Goal: Task Accomplishment & Management: Manage account settings

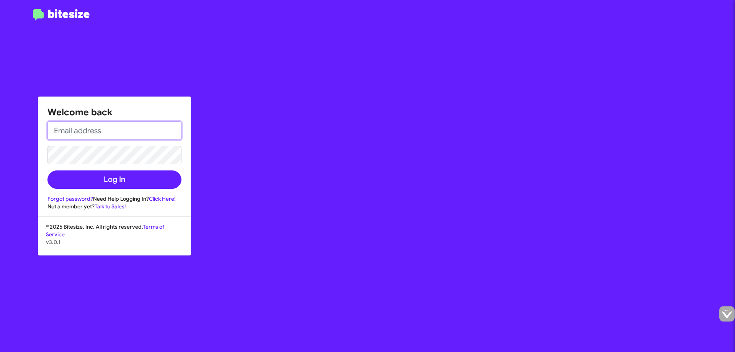
click at [78, 129] on input "email" at bounding box center [114, 130] width 134 height 18
click at [64, 125] on input "email" at bounding box center [114, 130] width 134 height 18
click at [135, 62] on div "Welcome back Log In Forgot password? Need Help Logging In? Click Here! Not a me…" at bounding box center [429, 176] width 613 height 352
click at [119, 128] on input "email" at bounding box center [114, 130] width 134 height 18
type input "[EMAIL_ADDRESS][DOMAIN_NAME]"
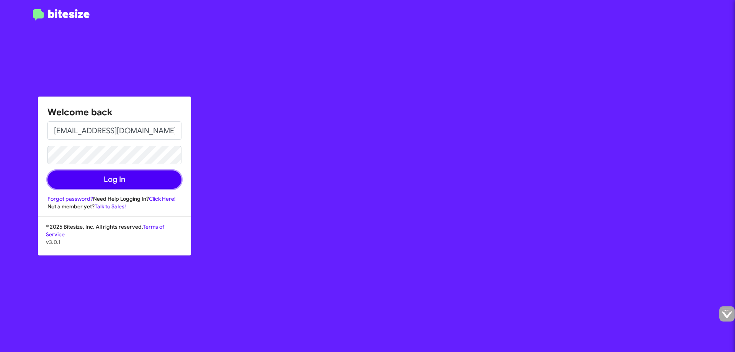
click at [108, 178] on button "Log In" at bounding box center [114, 179] width 134 height 18
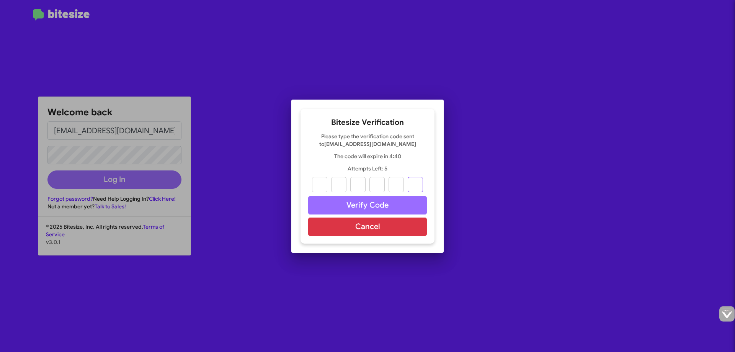
paste input "2"
type input "7"
type input "5"
type input "2"
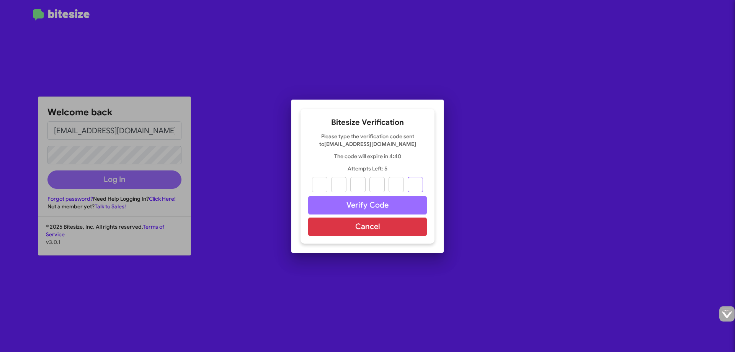
type input "4"
type input "2"
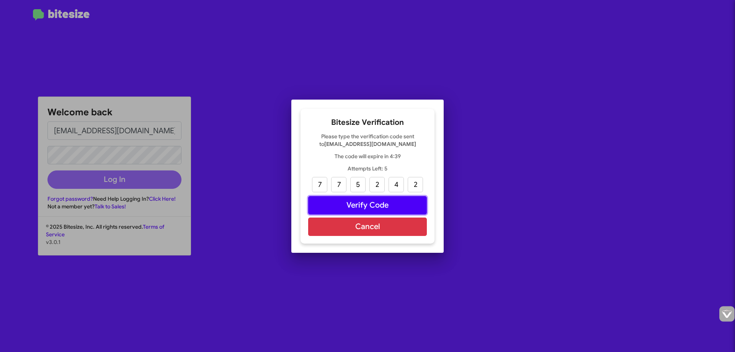
drag, startPoint x: 359, startPoint y: 200, endPoint x: 365, endPoint y: 203, distance: 5.8
click at [360, 201] on button "Verify Code" at bounding box center [367, 205] width 119 height 18
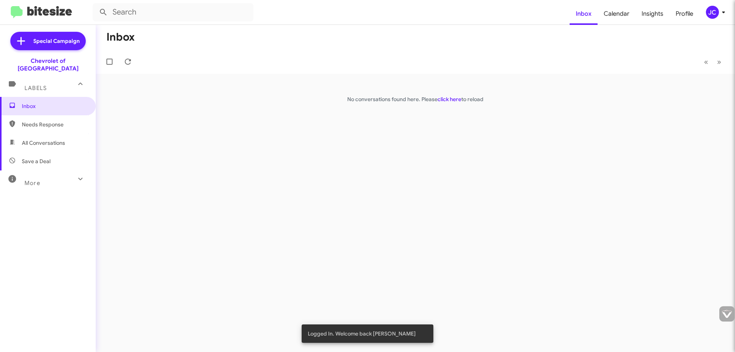
type input "[EMAIL_ADDRESS][DOMAIN_NAME]"
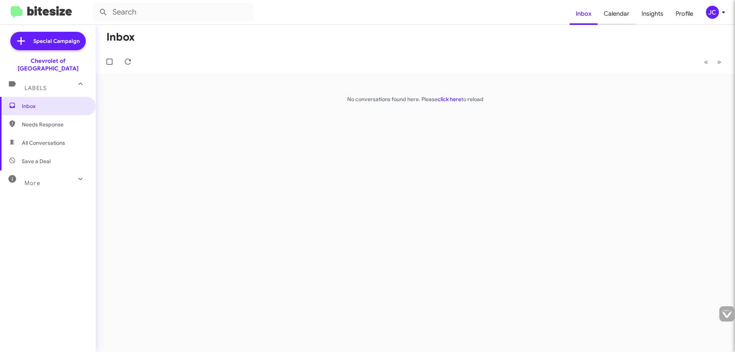
click at [606, 18] on span "Calendar" at bounding box center [617, 14] width 38 height 22
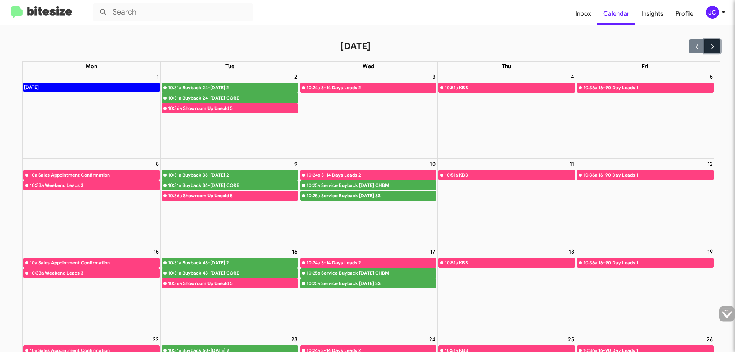
click at [709, 47] on span "button" at bounding box center [713, 47] width 8 height 8
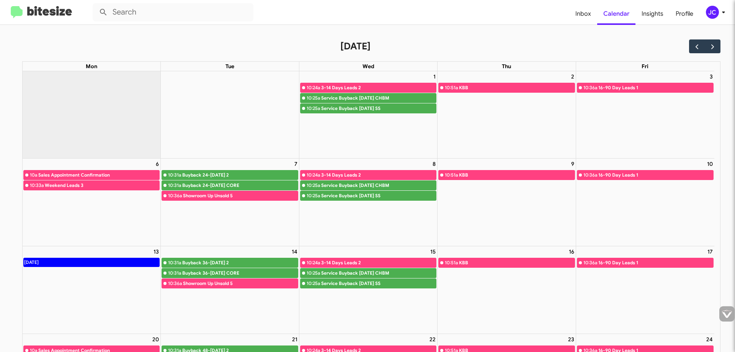
click at [346, 85] on div "3-14 Days Leads 2" at bounding box center [378, 88] width 115 height 8
click at [331, 88] on div "3-14 Days Leads 2" at bounding box center [378, 88] width 115 height 8
click at [346, 88] on div "3-14 Days Leads 2" at bounding box center [378, 88] width 115 height 8
click at [655, 14] on span "Insights" at bounding box center [653, 14] width 34 height 22
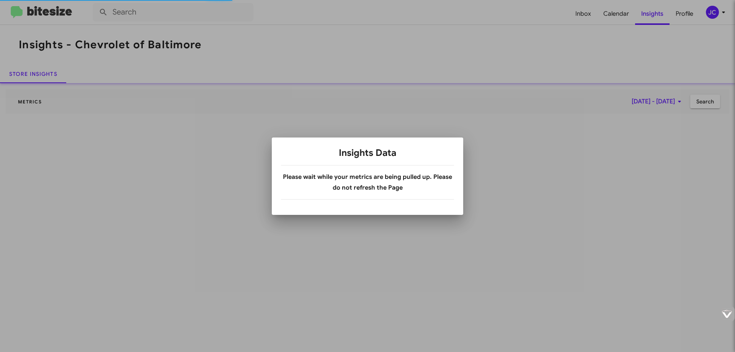
click at [687, 14] on div at bounding box center [367, 176] width 735 height 352
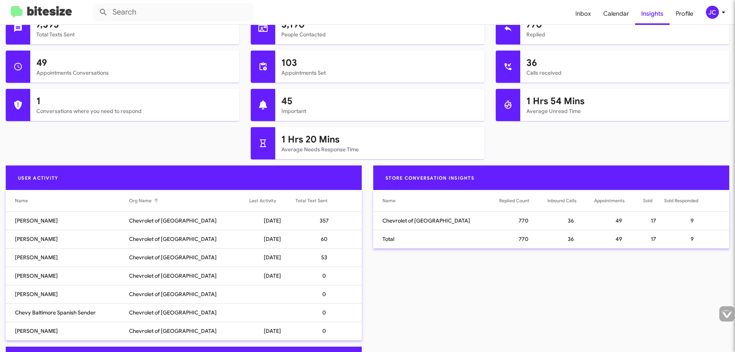
scroll to position [253, 0]
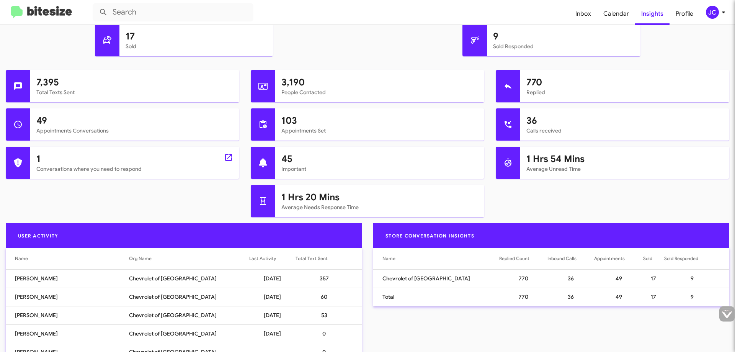
click at [43, 161] on h1 "1" at bounding box center [134, 159] width 197 height 12
click at [229, 159] on icon at bounding box center [228, 157] width 9 height 9
type input "in:needs-response"
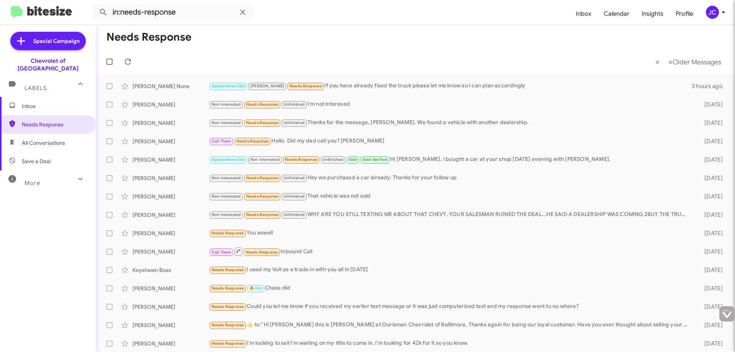
click at [31, 102] on span "Inbox" at bounding box center [54, 106] width 65 height 8
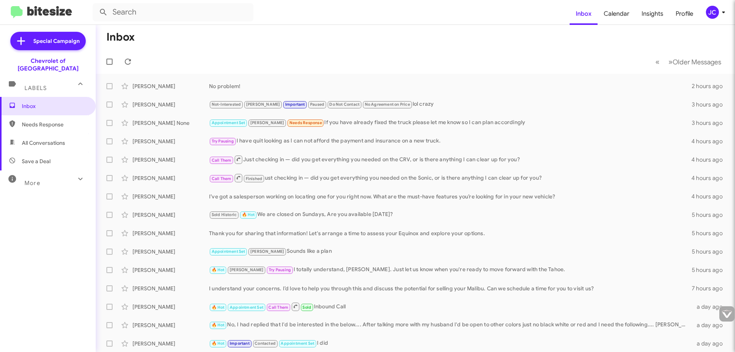
click at [46, 141] on span "All Conversations" at bounding box center [48, 143] width 96 height 18
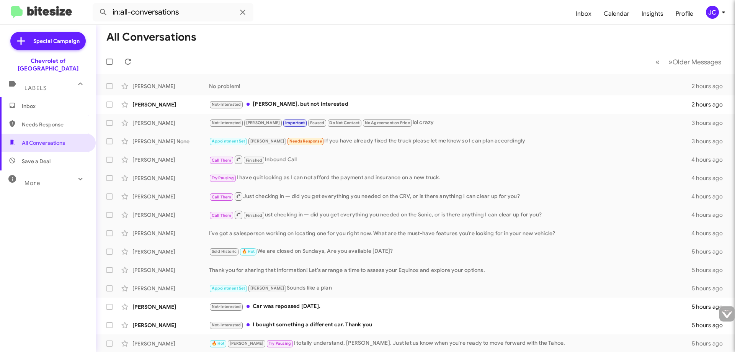
click at [76, 174] on icon at bounding box center [80, 178] width 9 height 9
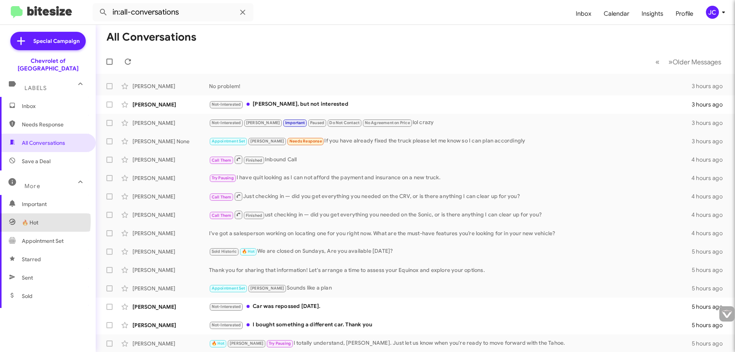
click at [17, 213] on span "🔥 Hot" at bounding box center [48, 222] width 96 height 18
type input "in:appointment"
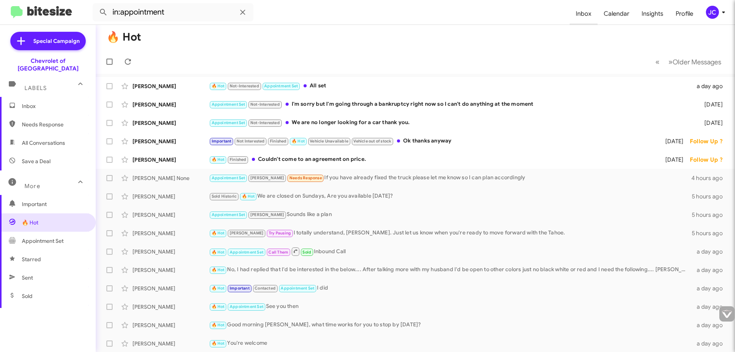
click at [584, 16] on span "Inbox" at bounding box center [584, 14] width 28 height 22
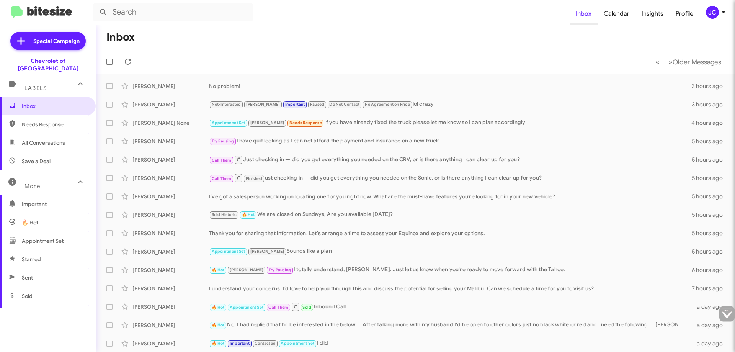
click at [584, 16] on span "Inbox" at bounding box center [584, 14] width 28 height 22
click at [716, 11] on div "JC" at bounding box center [712, 12] width 13 height 13
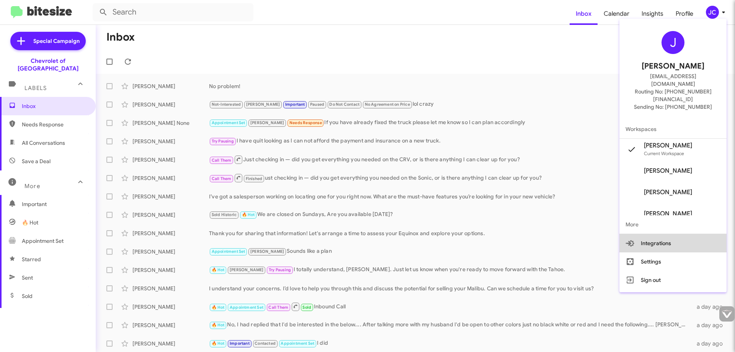
click at [644, 234] on button "Integrations" at bounding box center [673, 243] width 107 height 18
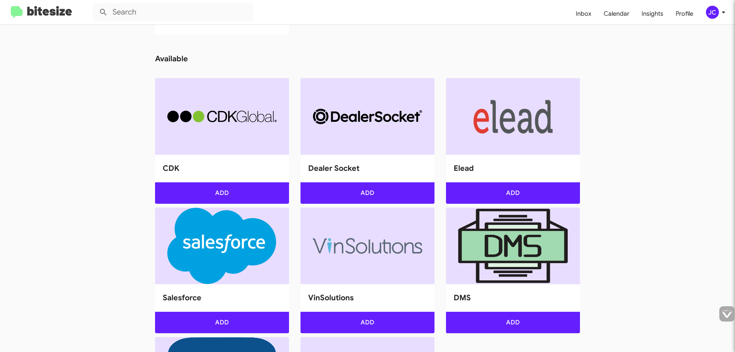
scroll to position [350, 0]
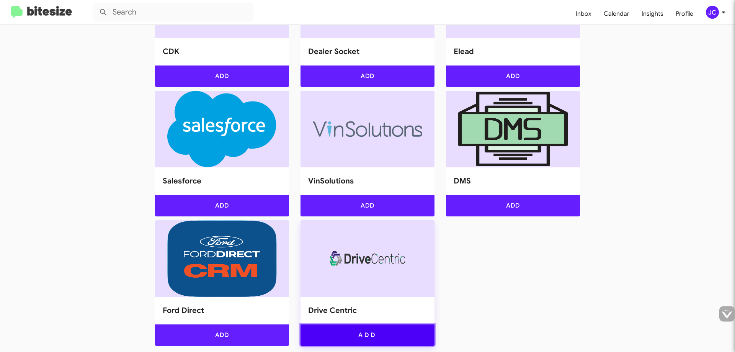
click at [380, 332] on button "Add" at bounding box center [368, 334] width 134 height 21
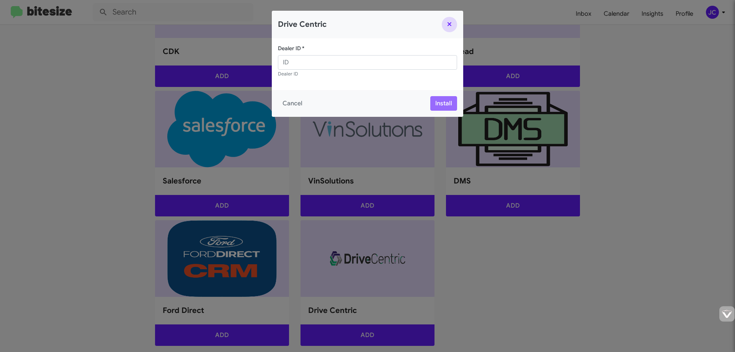
click at [452, 23] on button "Close" at bounding box center [449, 24] width 15 height 15
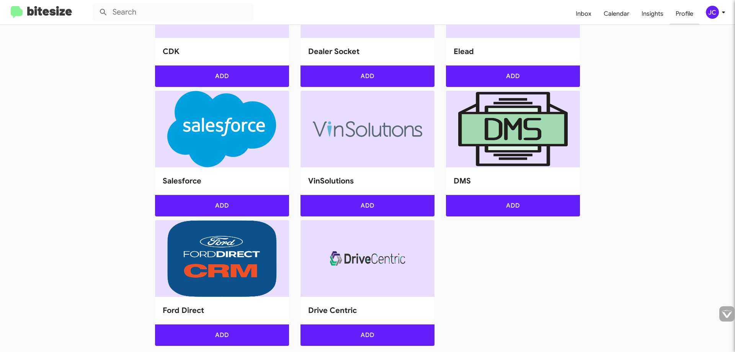
click at [675, 12] on span "Profile" at bounding box center [685, 14] width 30 height 22
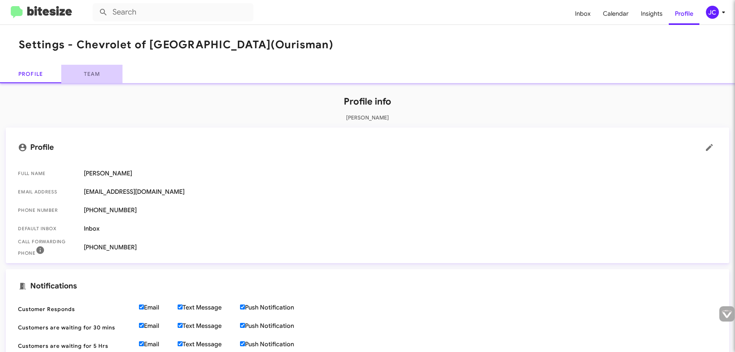
click at [96, 71] on link "Team" at bounding box center [91, 74] width 61 height 18
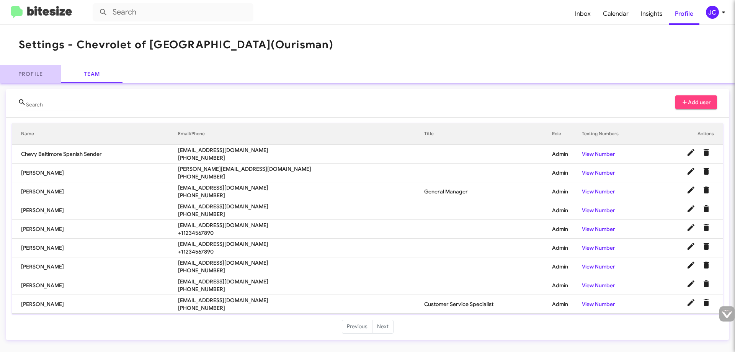
click at [28, 76] on link "Profile" at bounding box center [30, 74] width 61 height 18
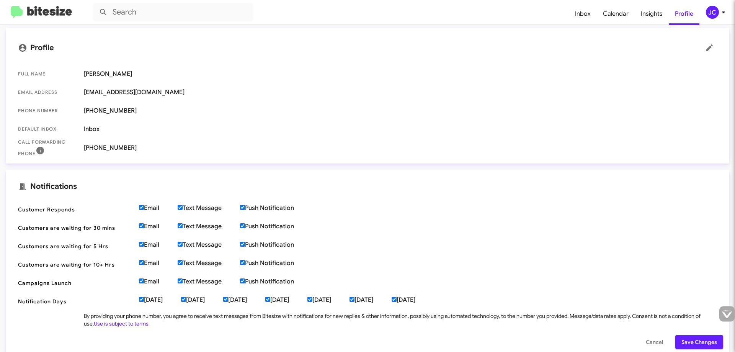
scroll to position [176, 0]
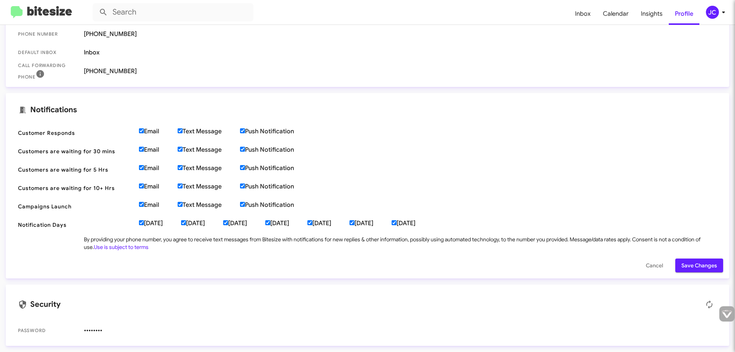
click at [697, 268] on span "Save Changes" at bounding box center [700, 265] width 36 height 14
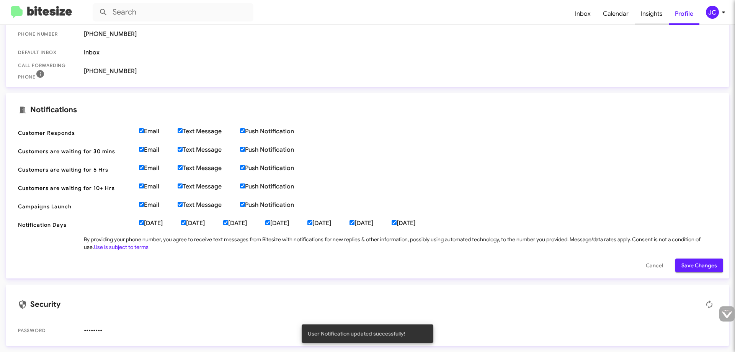
click at [654, 21] on span "Insights" at bounding box center [652, 14] width 34 height 22
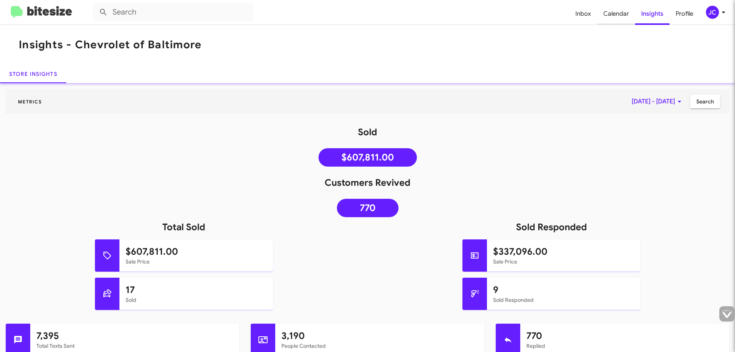
click at [618, 18] on span "Calendar" at bounding box center [616, 14] width 38 height 22
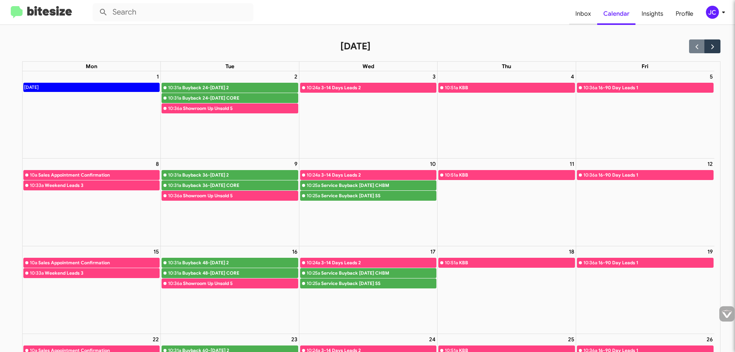
click at [583, 13] on span "Inbox" at bounding box center [583, 14] width 28 height 22
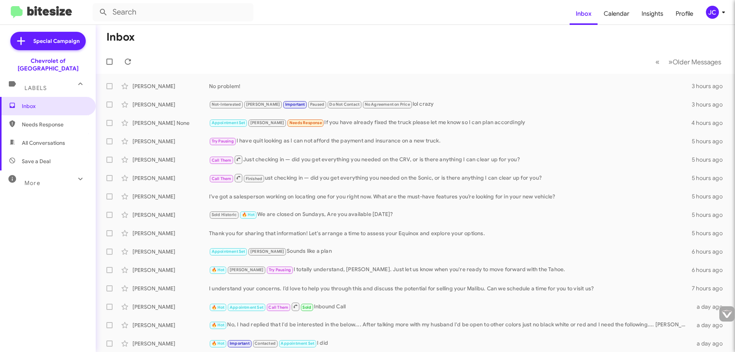
click at [35, 121] on span "Needs Response" at bounding box center [48, 124] width 96 height 18
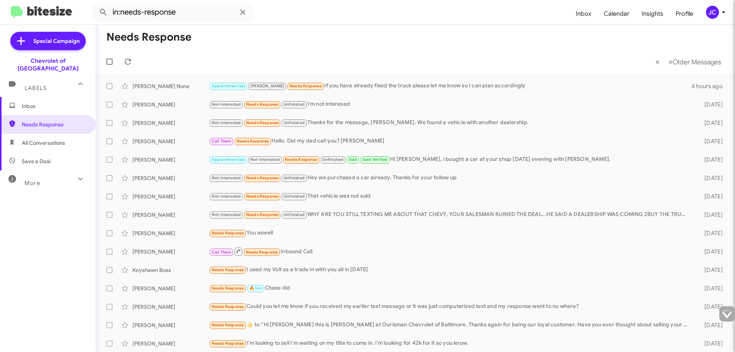
click at [39, 139] on span "All Conversations" at bounding box center [43, 143] width 43 height 8
type input "in:all-conversations"
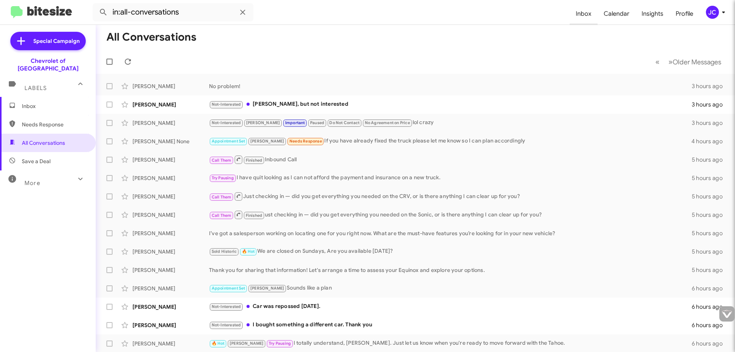
click at [590, 15] on span "Inbox" at bounding box center [584, 14] width 28 height 22
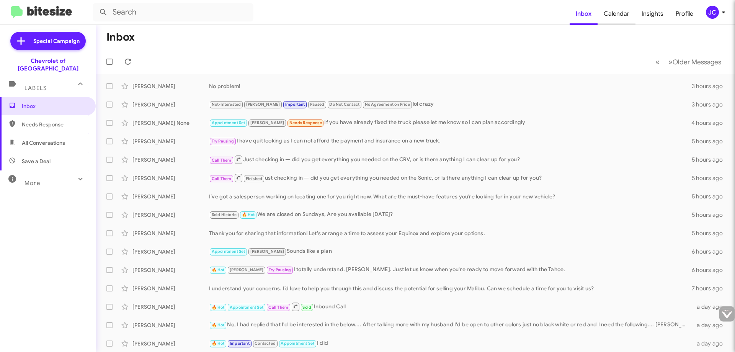
click at [629, 8] on span "Calendar" at bounding box center [617, 14] width 38 height 22
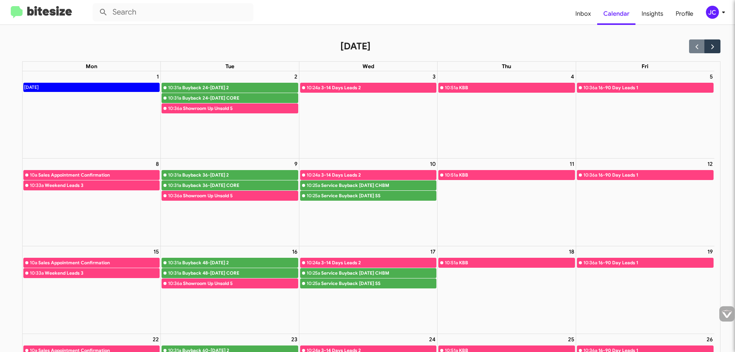
click at [103, 90] on div "[DATE]" at bounding box center [92, 87] width 136 height 8
click at [191, 88] on div "Buyback 24-[DATE] 2" at bounding box center [239, 88] width 115 height 8
click at [180, 97] on div "10:31a" at bounding box center [174, 98] width 13 height 8
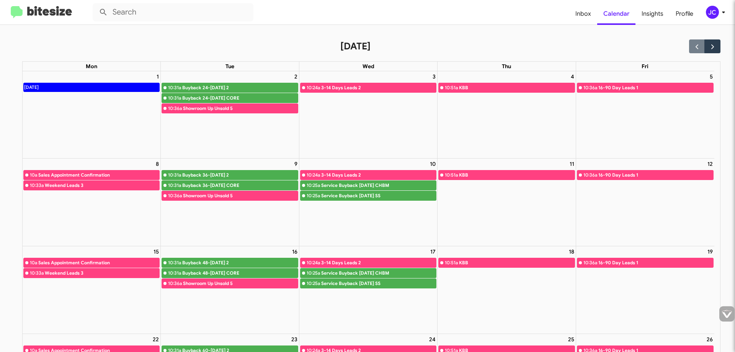
click at [181, 97] on div "10:31a" at bounding box center [174, 98] width 13 height 8
drag, startPoint x: 173, startPoint y: 108, endPoint x: 180, endPoint y: 92, distance: 17.0
drag, startPoint x: 180, startPoint y: 92, endPoint x: 180, endPoint y: 87, distance: 5.4
drag, startPoint x: 180, startPoint y: 87, endPoint x: 147, endPoint y: 121, distance: 47.4
click at [147, 121] on div "1 [DATE]" at bounding box center [92, 114] width 138 height 87
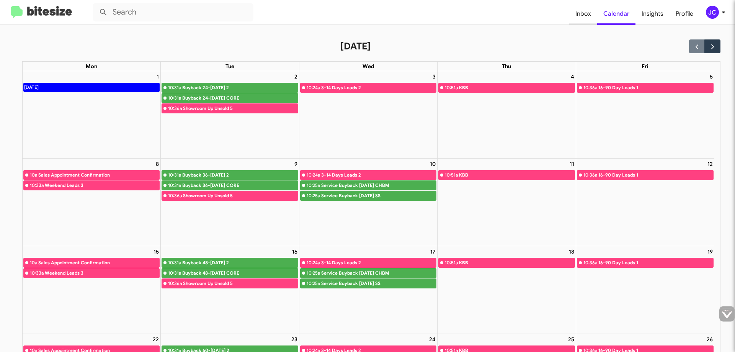
click at [590, 14] on span "Inbox" at bounding box center [583, 14] width 28 height 22
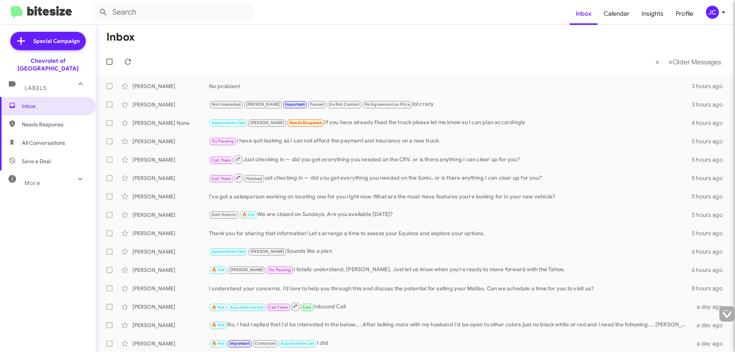
click at [41, 157] on span "Save a Deal" at bounding box center [36, 161] width 29 height 8
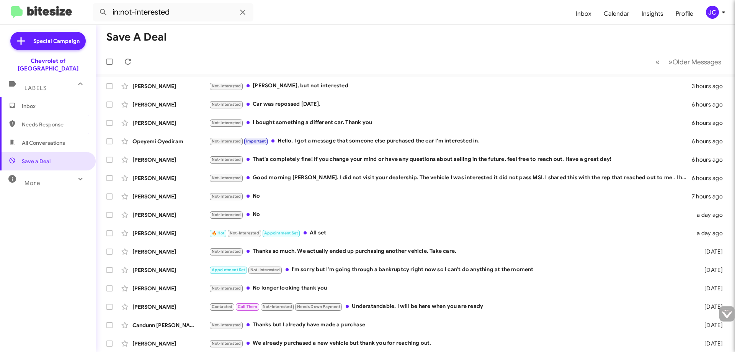
click at [37, 180] on span "More" at bounding box center [33, 183] width 16 height 7
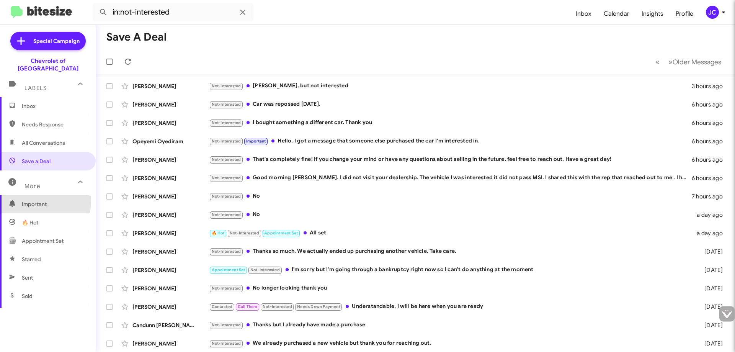
click at [31, 200] on span "Important" at bounding box center [54, 204] width 65 height 8
type input "in:important"
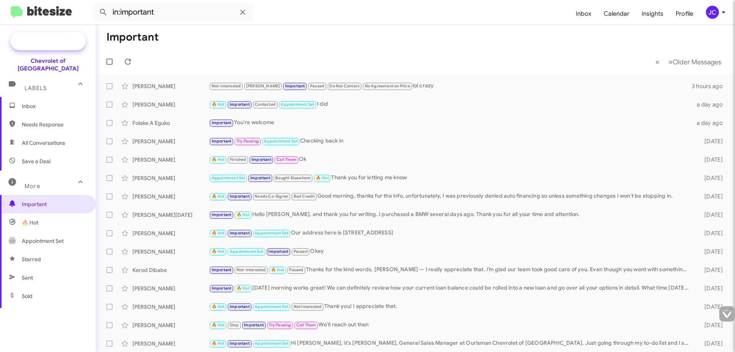
click at [19, 42] on icon at bounding box center [21, 41] width 14 height 14
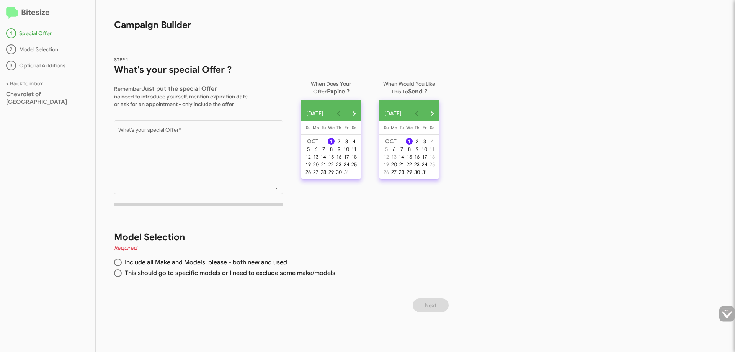
click at [11, 50] on div "2" at bounding box center [11, 49] width 10 height 10
click at [11, 69] on div "3" at bounding box center [11, 65] width 10 height 10
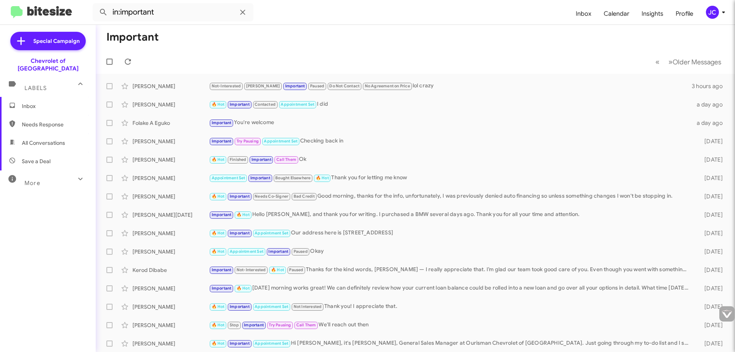
click at [76, 174] on icon at bounding box center [80, 178] width 9 height 9
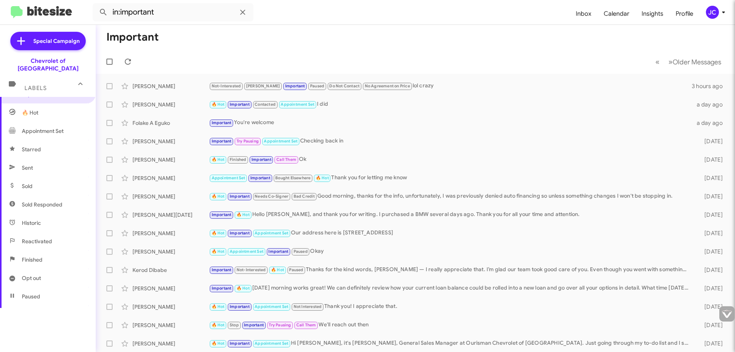
scroll to position [36, 0]
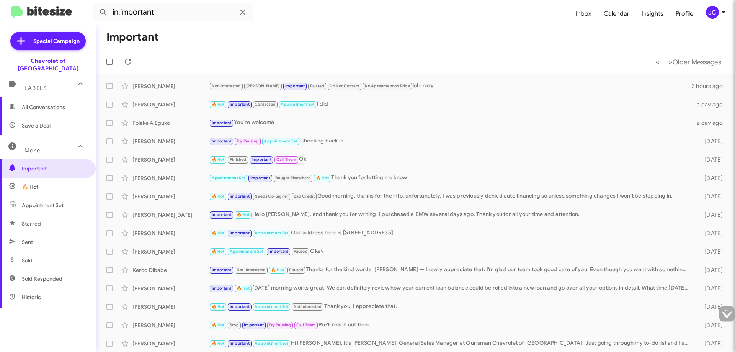
click at [16, 79] on icon at bounding box center [12, 83] width 9 height 9
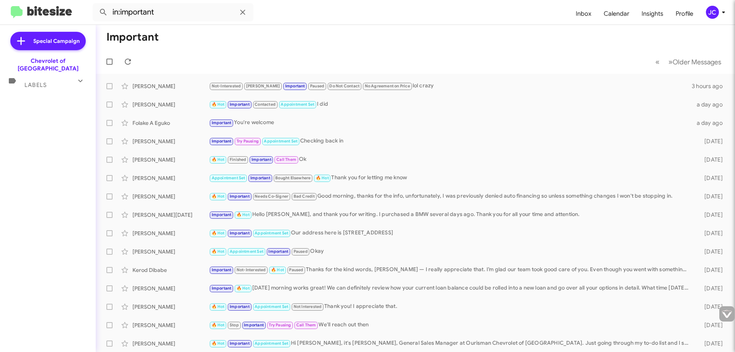
click at [18, 76] on mat-icon at bounding box center [12, 81] width 12 height 12
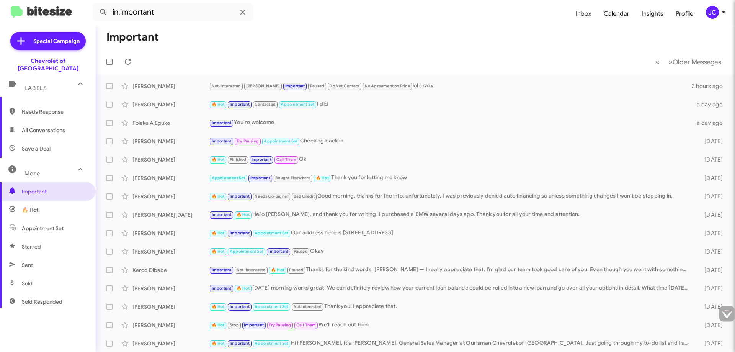
scroll to position [0, 0]
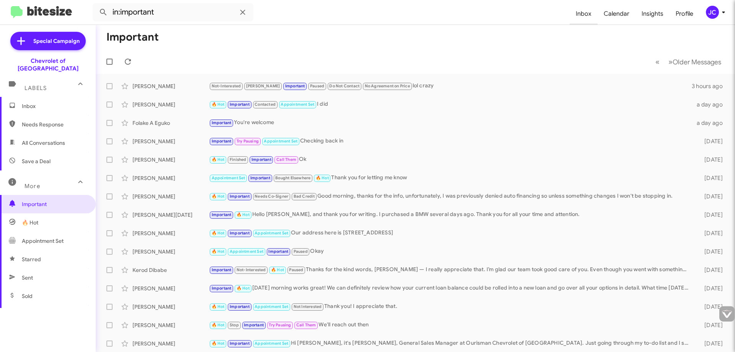
click at [584, 16] on span "Inbox" at bounding box center [584, 14] width 28 height 22
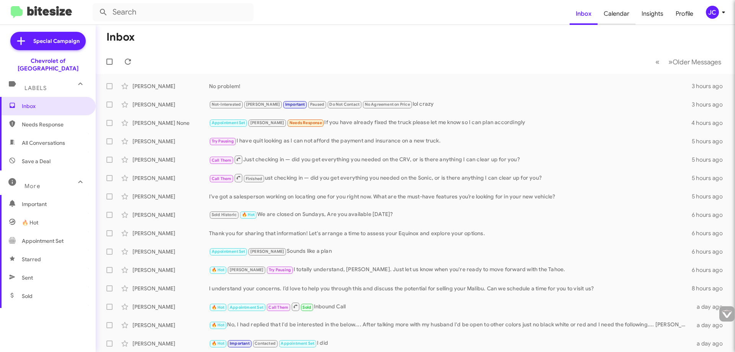
click at [615, 15] on span "Calendar" at bounding box center [617, 14] width 38 height 22
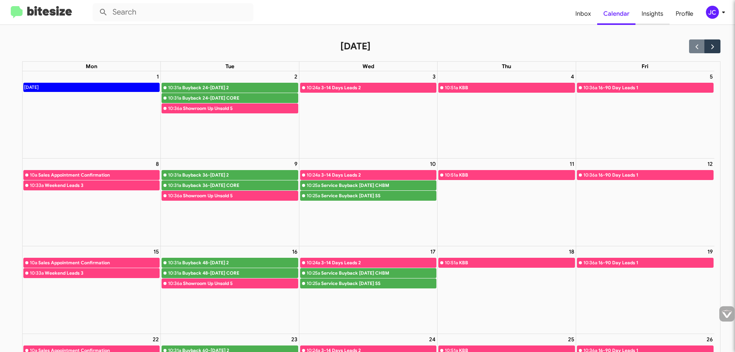
click at [649, 15] on span "Insights" at bounding box center [653, 14] width 34 height 22
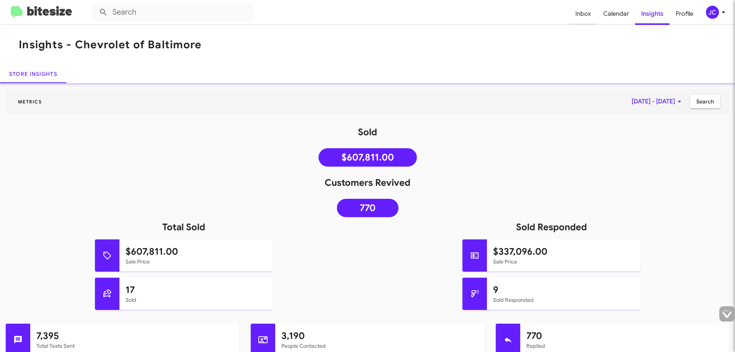
click at [583, 19] on span "Inbox" at bounding box center [583, 14] width 28 height 22
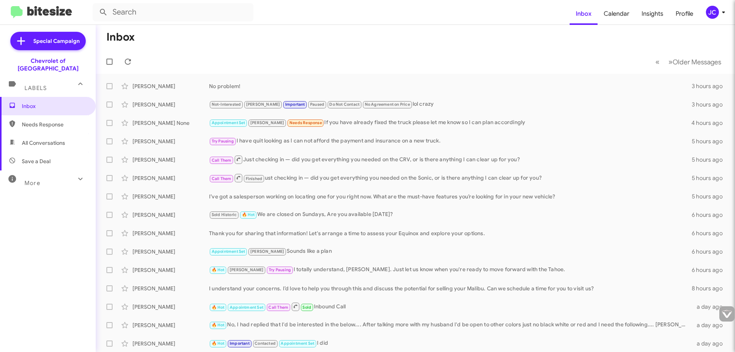
click at [39, 179] on div "More" at bounding box center [40, 180] width 68 height 14
click at [144, 15] on input "text" at bounding box center [173, 12] width 161 height 18
click at [96, 5] on button at bounding box center [103, 12] width 15 height 15
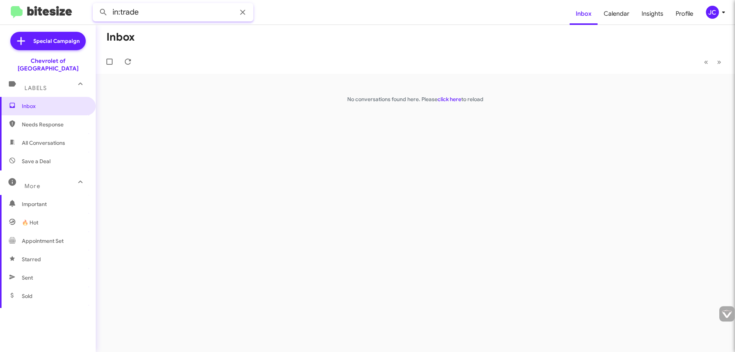
click at [96, 5] on button at bounding box center [103, 12] width 15 height 15
type input "in:in"
